Goal: Understand process/instructions: Learn about a topic

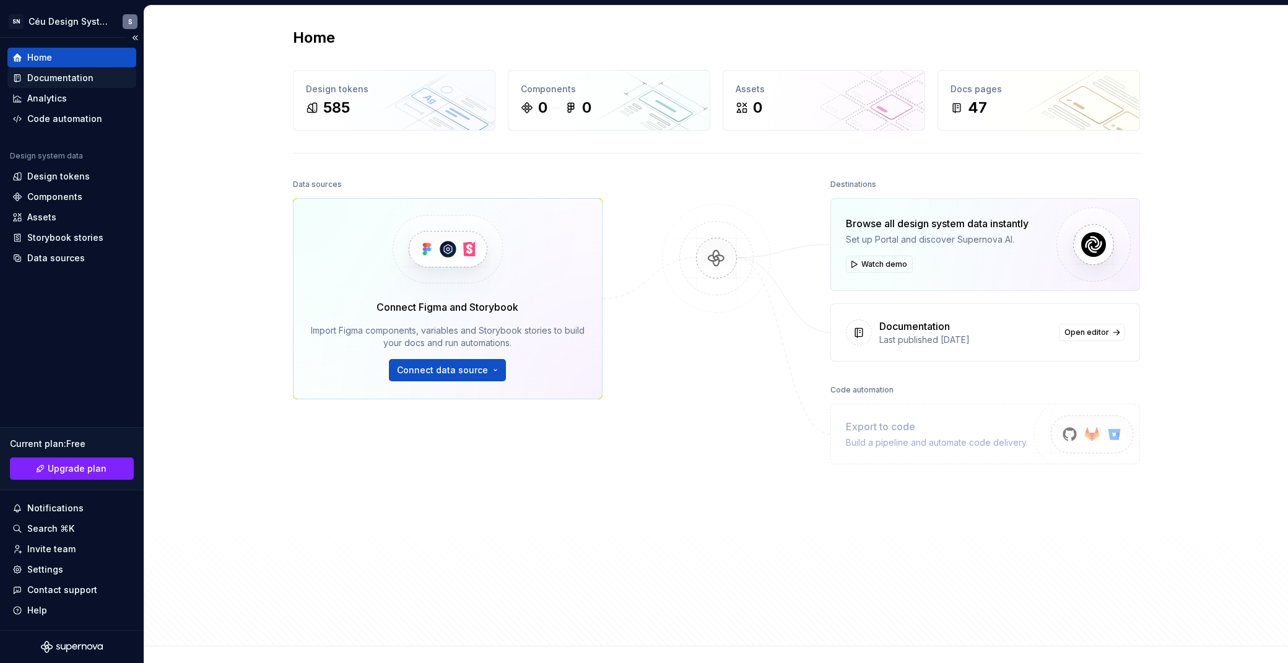
click at [60, 79] on div "Documentation" at bounding box center [60, 78] width 66 height 12
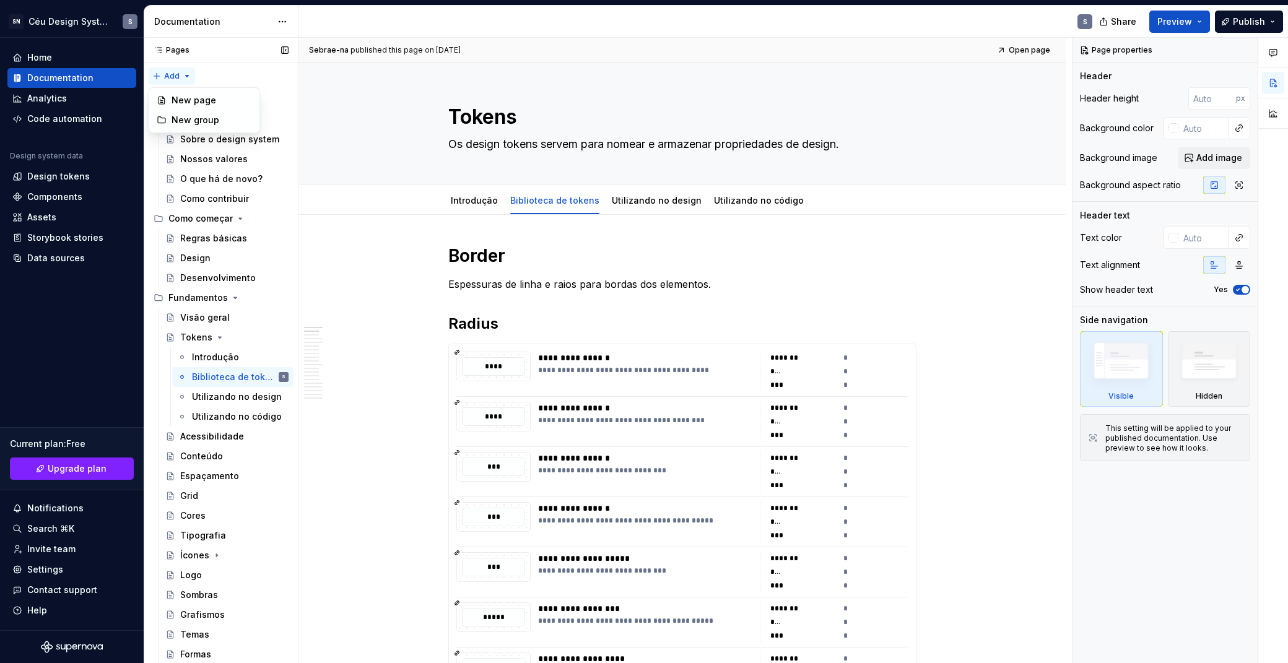
click at [188, 76] on div "Pages Pages Add Accessibility guide for tree Page tree. Navigate the tree with …" at bounding box center [221, 353] width 155 height 631
click at [223, 67] on div "Pages Pages Add Accessibility guide for tree Page tree. Navigate the tree with …" at bounding box center [221, 353] width 155 height 631
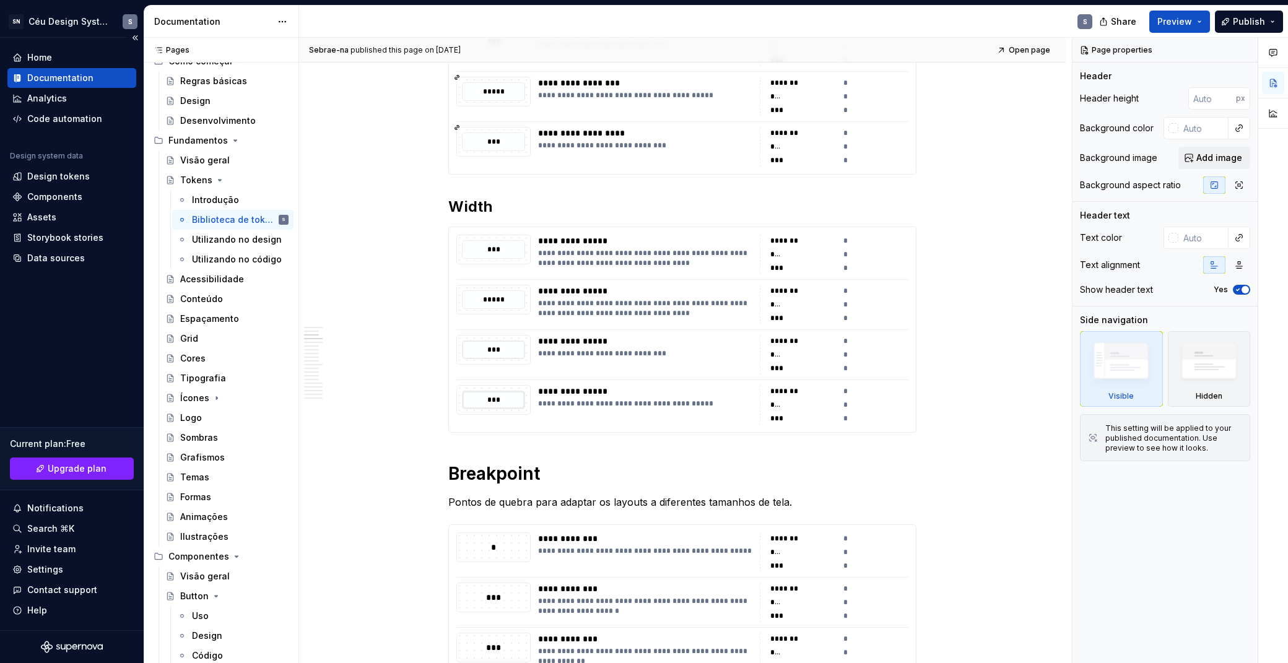
scroll to position [368, 0]
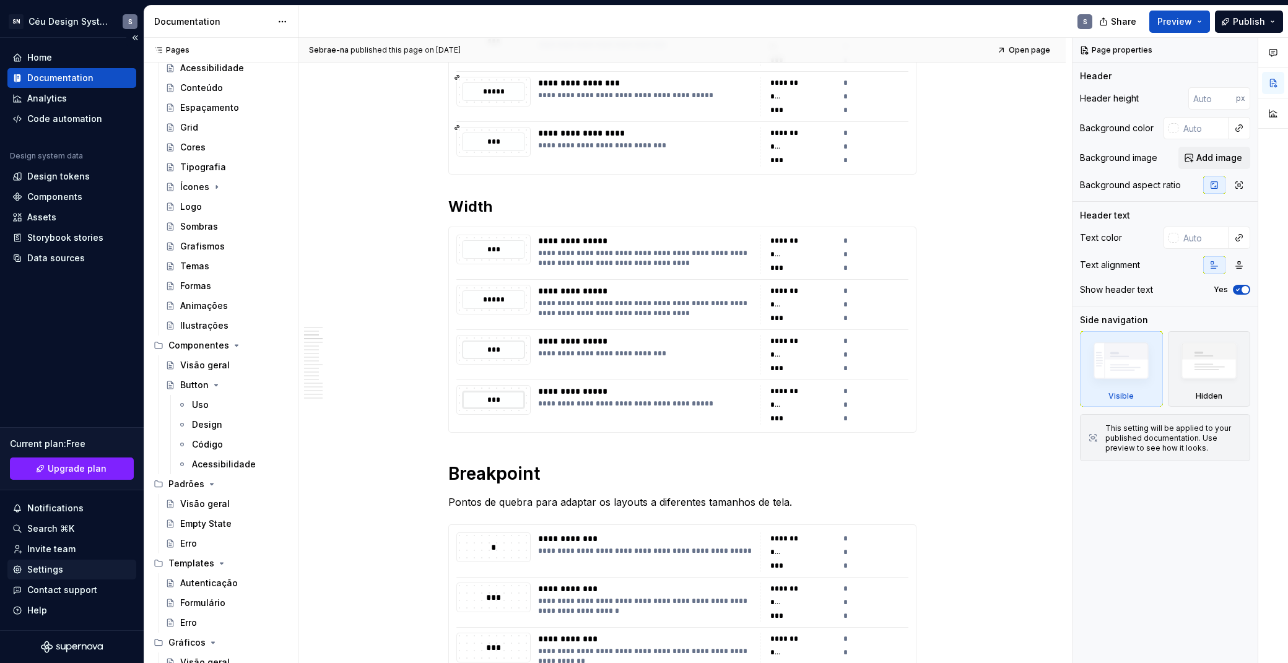
click at [48, 571] on div "Settings" at bounding box center [45, 569] width 36 height 12
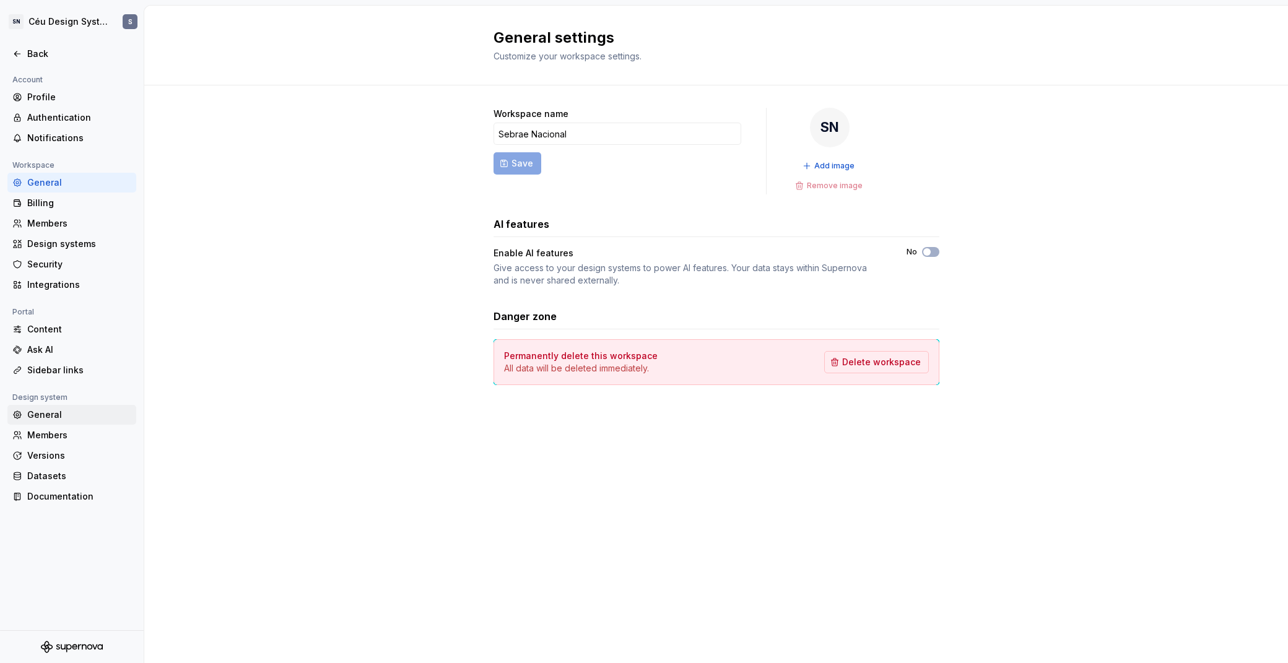
click at [69, 414] on div "General" at bounding box center [79, 415] width 104 height 12
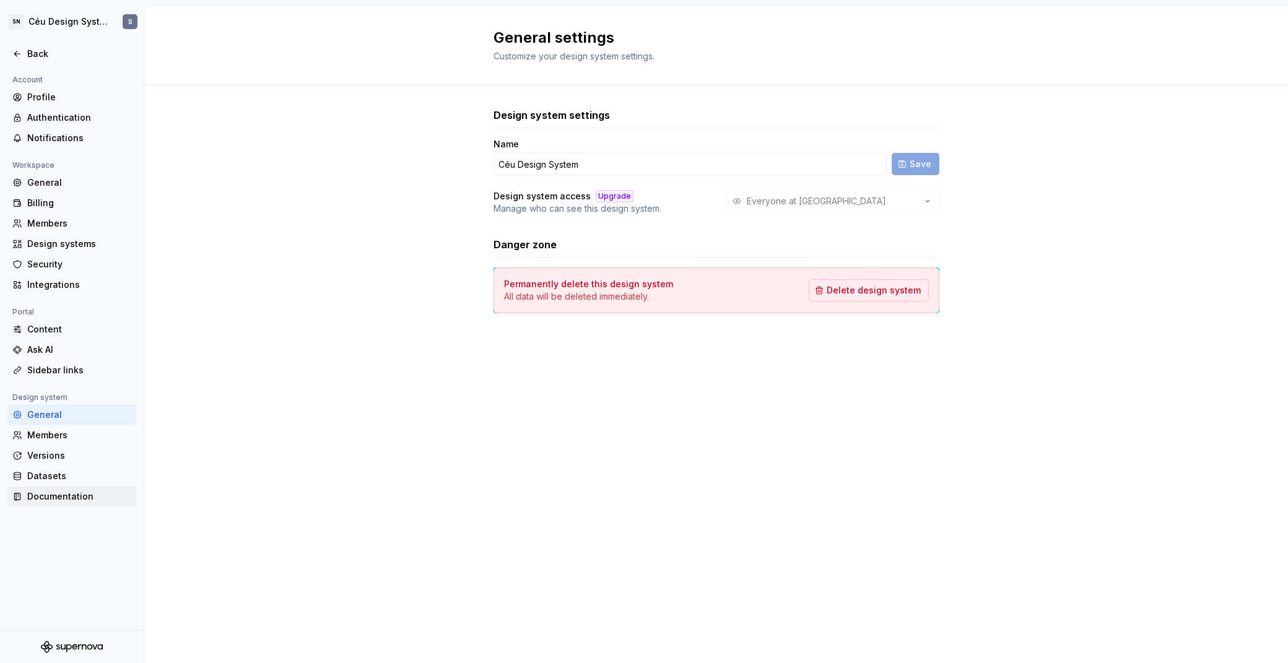
click at [59, 501] on div "Documentation" at bounding box center [79, 496] width 104 height 12
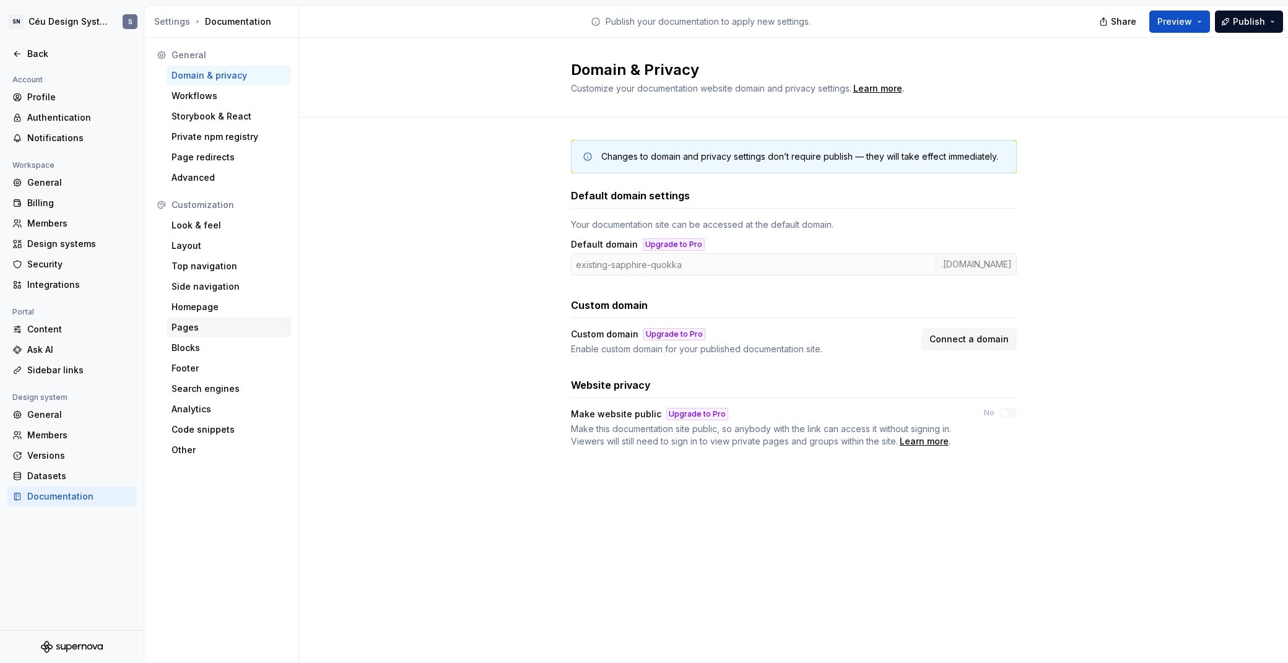
click at [209, 329] on div "Pages" at bounding box center [228, 327] width 115 height 12
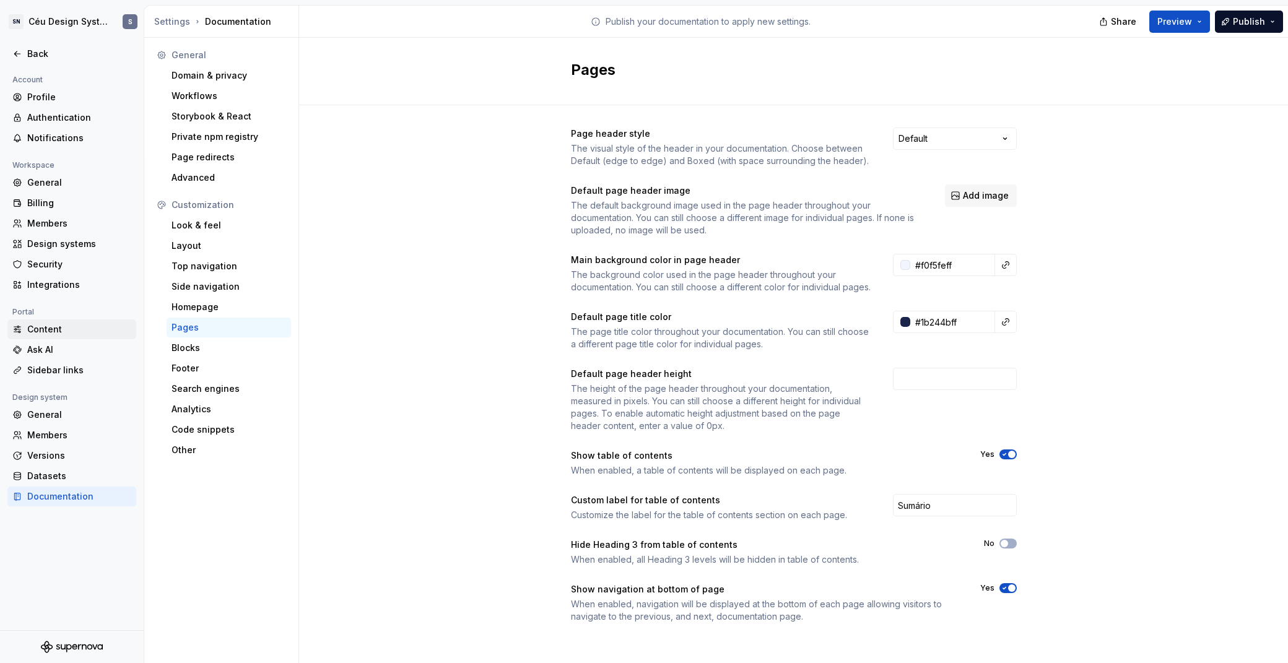
click at [53, 330] on div "Content" at bounding box center [79, 329] width 104 height 12
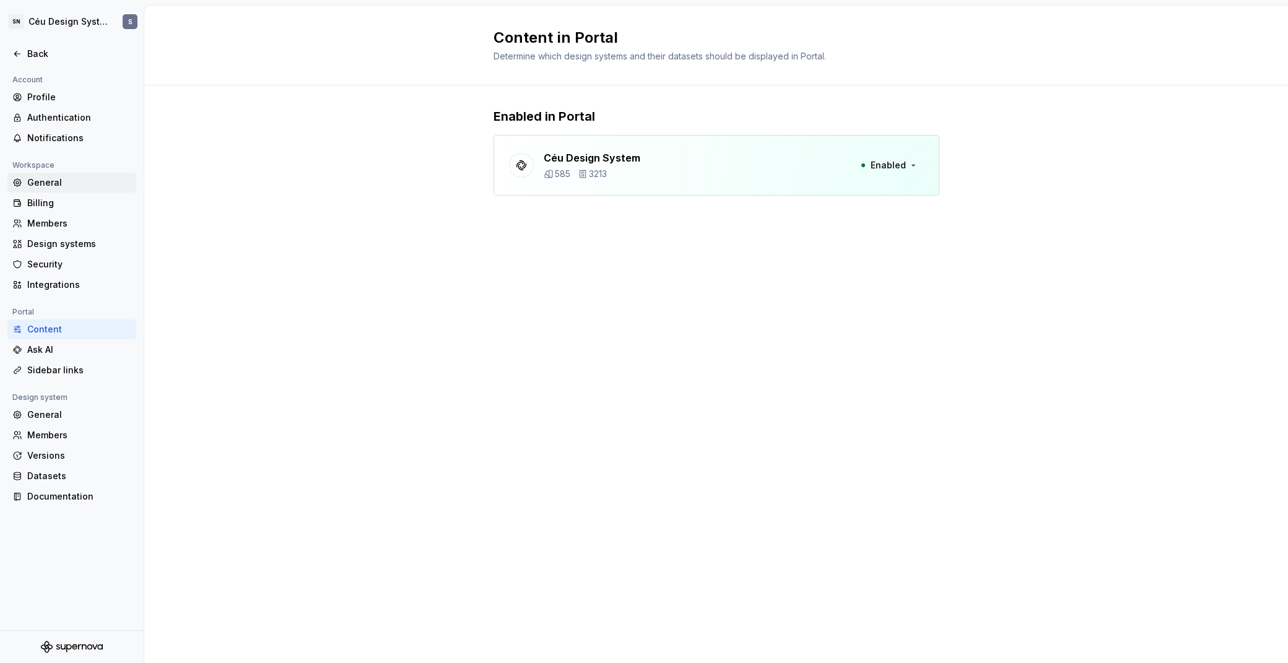
click at [41, 181] on div "General" at bounding box center [79, 182] width 104 height 12
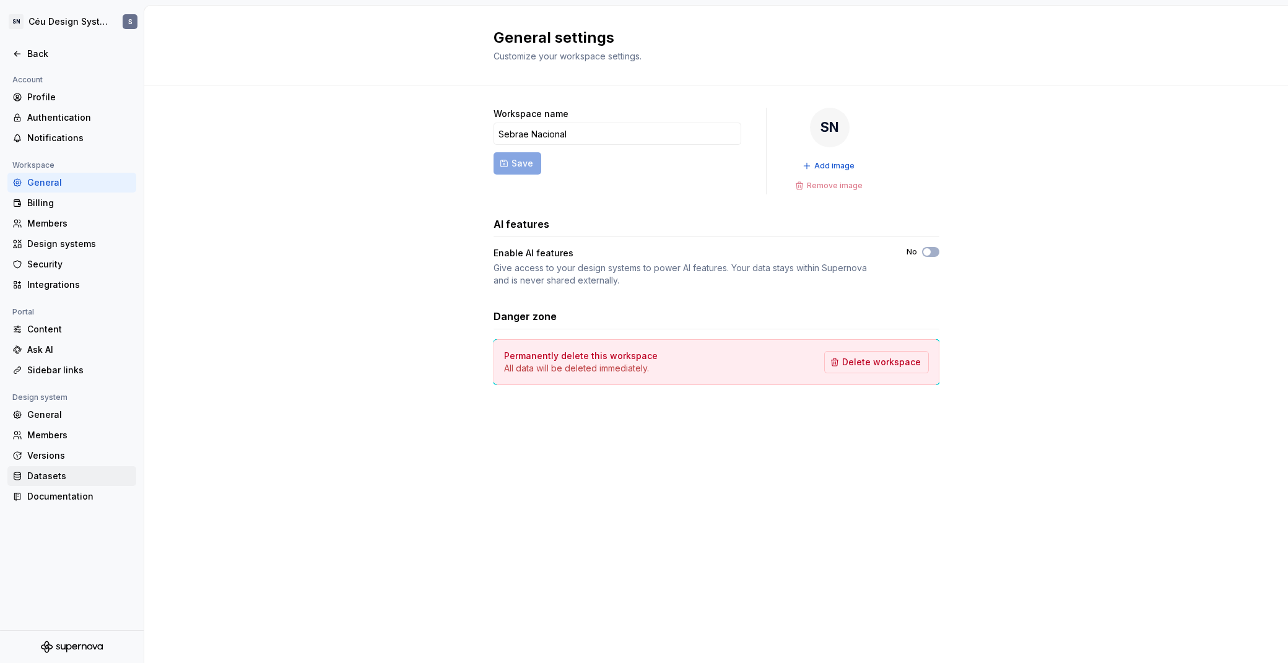
click at [77, 478] on div "Datasets" at bounding box center [79, 476] width 104 height 12
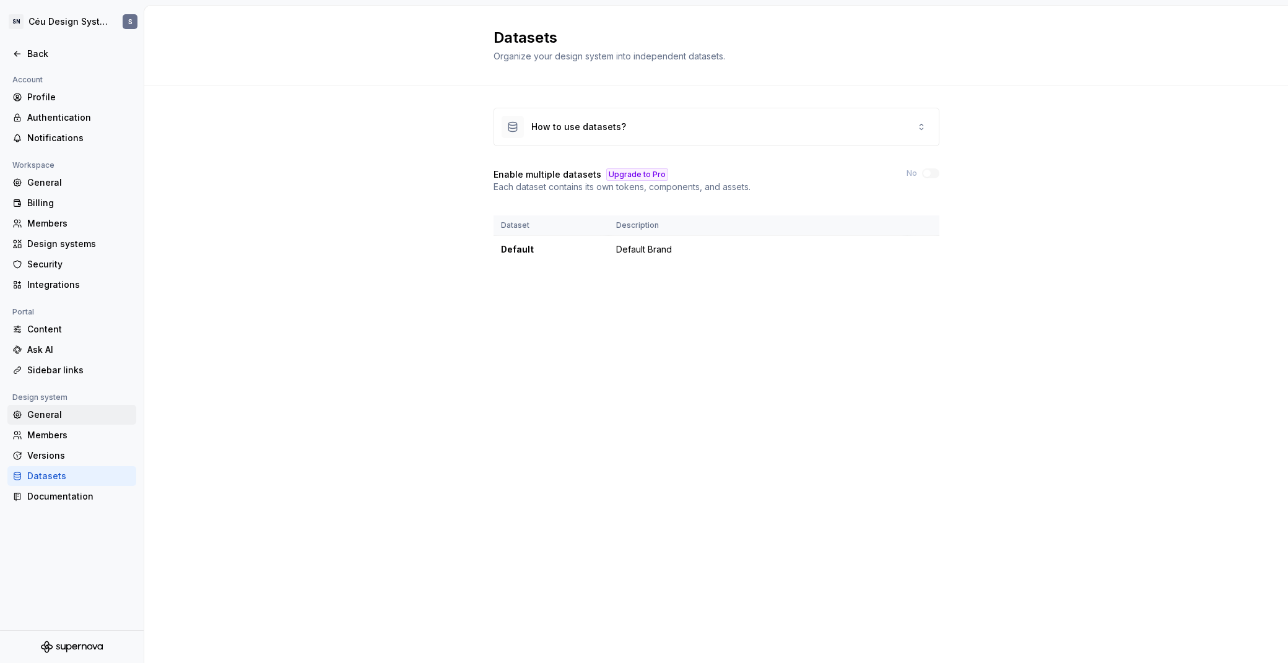
click at [66, 422] on div "General" at bounding box center [71, 415] width 129 height 20
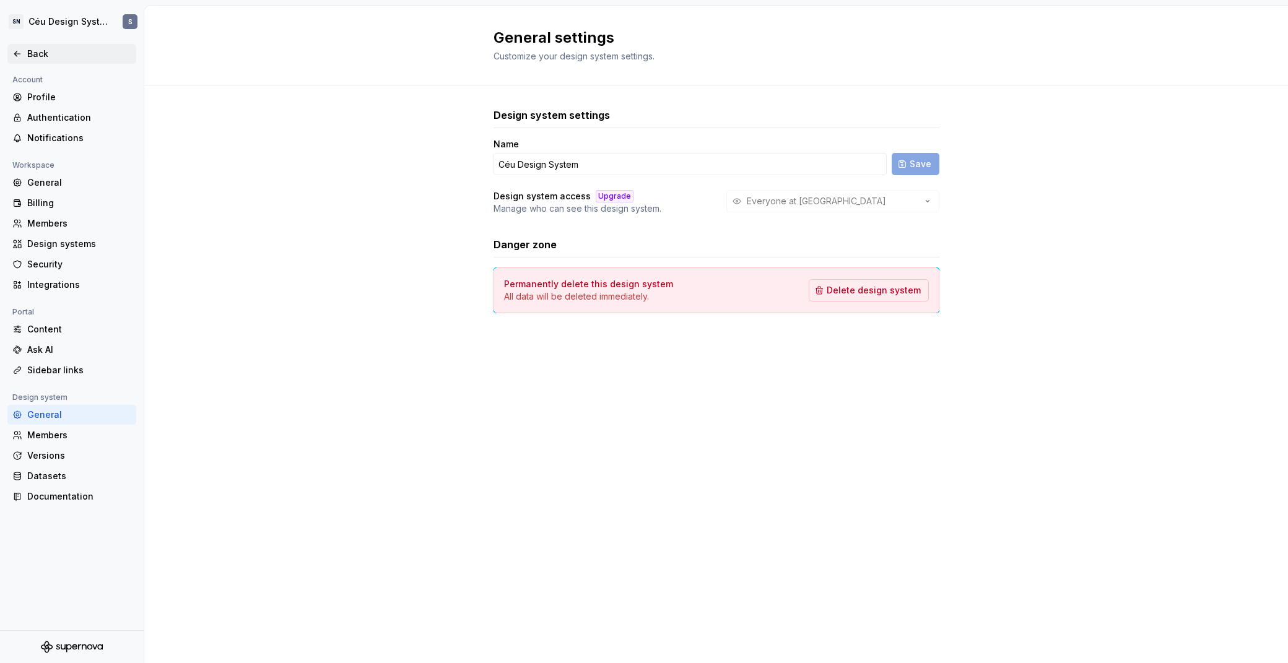
click at [40, 46] on div "Back" at bounding box center [71, 54] width 129 height 20
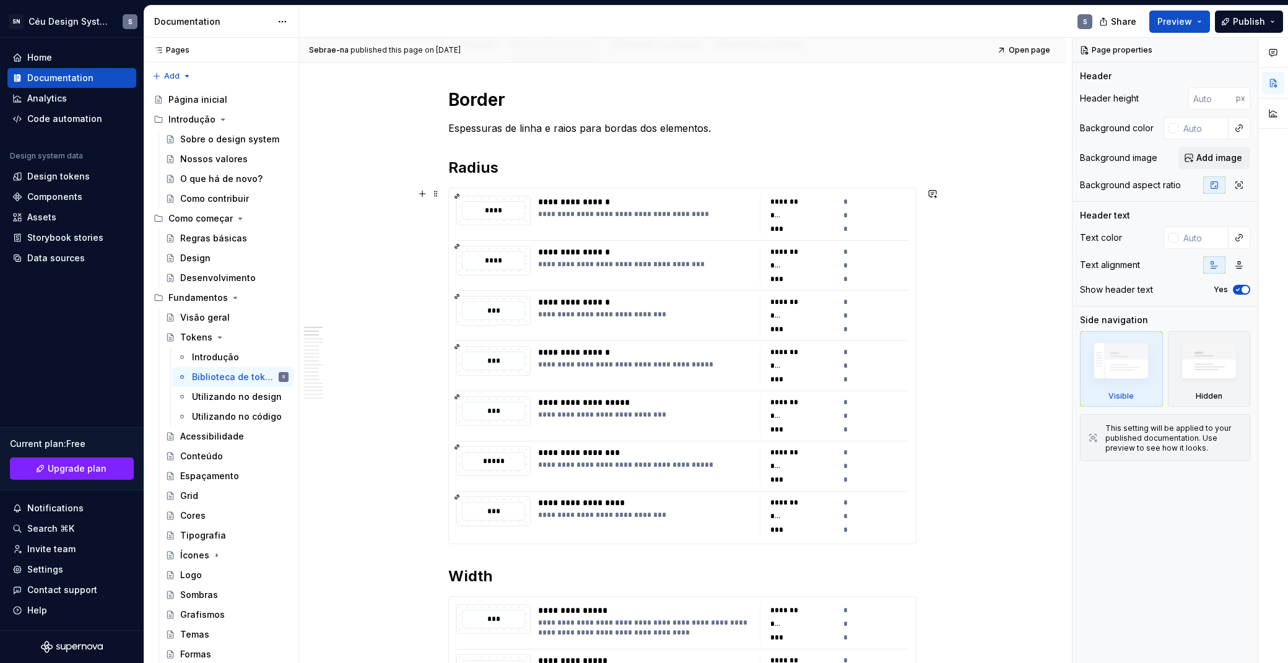
scroll to position [297, 0]
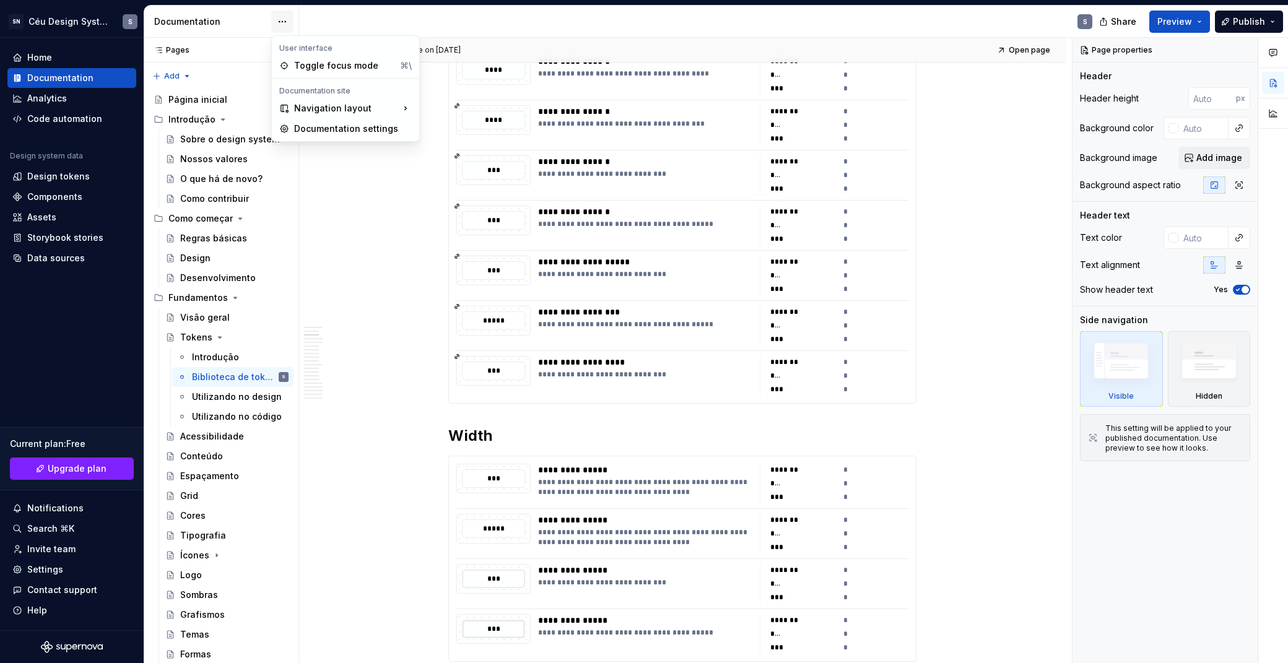
click at [280, 28] on html "SN Céu Design System S Home Documentation Analytics Code automation Design syst…" at bounding box center [644, 331] width 1288 height 663
click at [359, 182] on html "SN Céu Design System S Home Documentation Analytics Code automation Design syst…" at bounding box center [644, 331] width 1288 height 663
type textarea "*"
